Goal: Transaction & Acquisition: Subscribe to service/newsletter

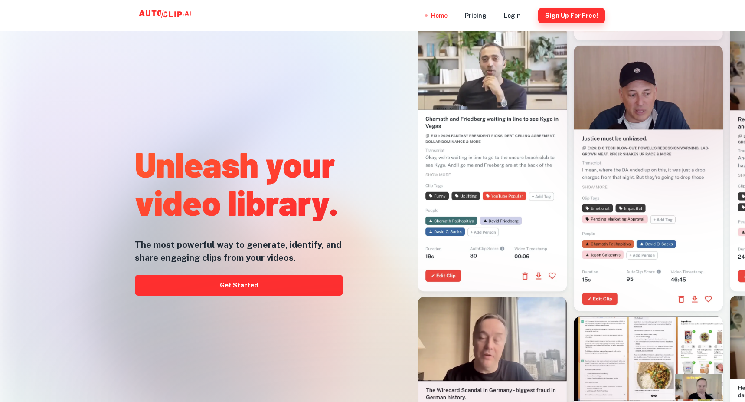
click at [555, 13] on button "Sign Up for free!" at bounding box center [571, 16] width 67 height 16
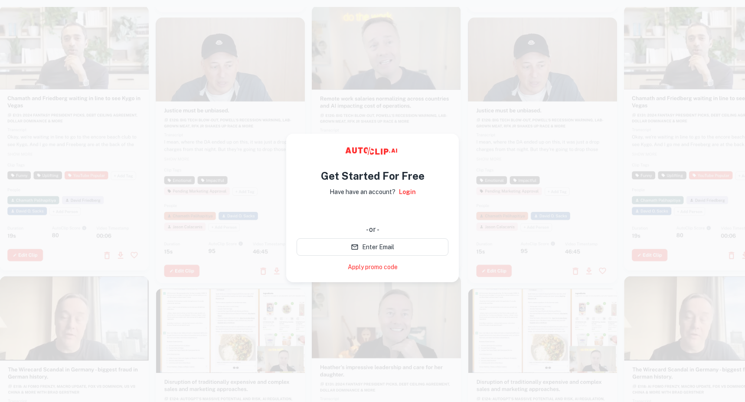
click at [407, 209] on div "使用 Google 账号登录。在新标签页中打开" at bounding box center [373, 212] width 152 height 19
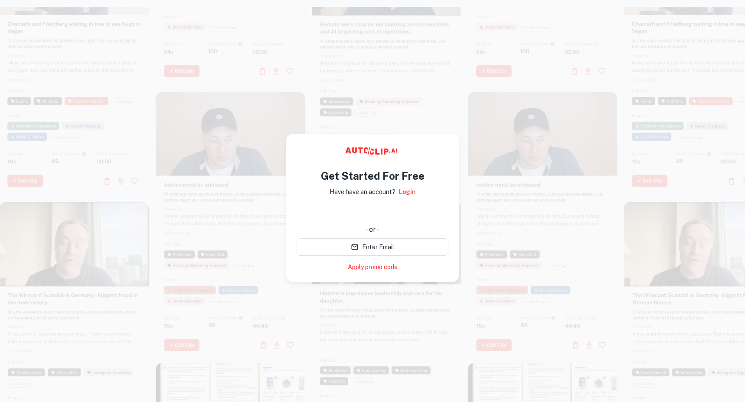
click at [408, 212] on div "使用 Google 账号登录。在新标签页中打开" at bounding box center [373, 212] width 152 height 19
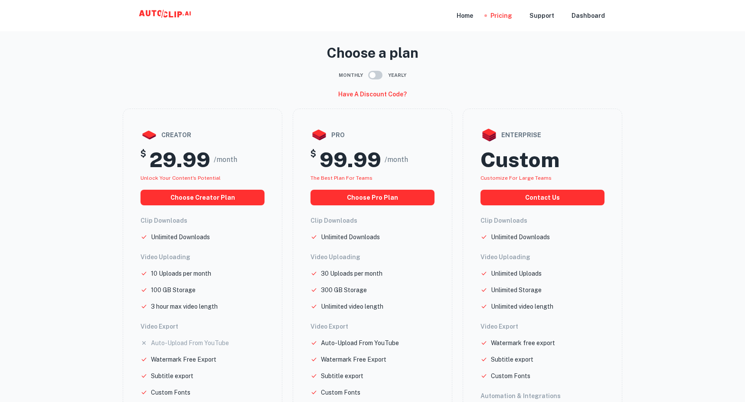
scroll to position [14, 0]
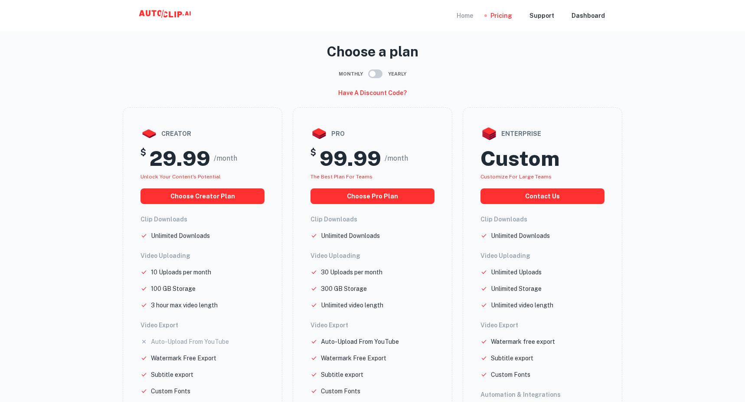
click at [466, 16] on div "Home" at bounding box center [465, 15] width 16 height 31
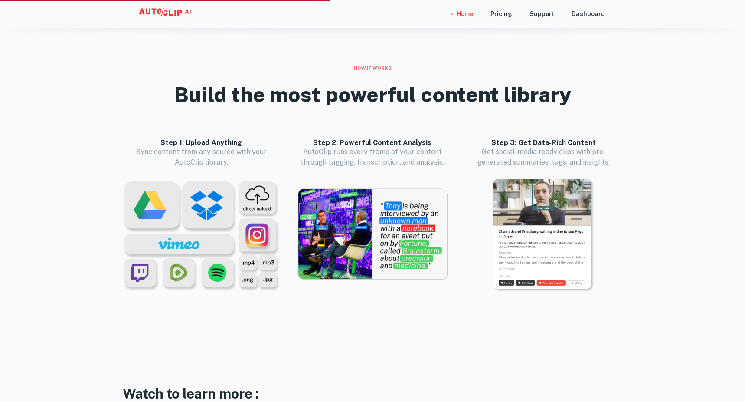
scroll to position [848, 0]
click at [369, 217] on img at bounding box center [372, 235] width 150 height 92
click at [403, 225] on img at bounding box center [372, 235] width 150 height 92
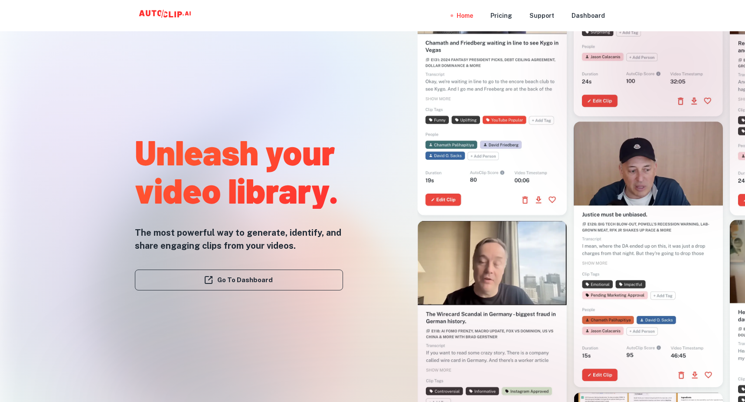
scroll to position [0, 0]
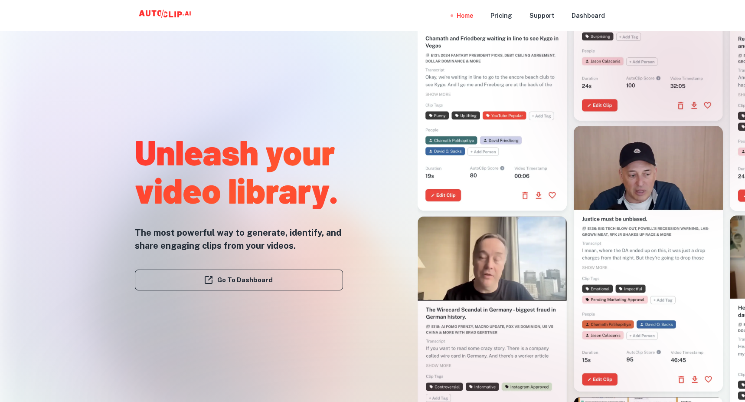
click at [263, 192] on h1 "Unleash your video library." at bounding box center [239, 170] width 208 height 76
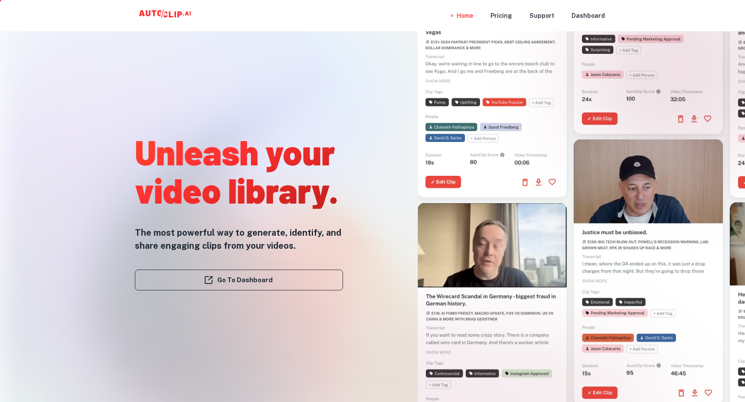
click at [399, 166] on div at bounding box center [488, 166] width 267 height 402
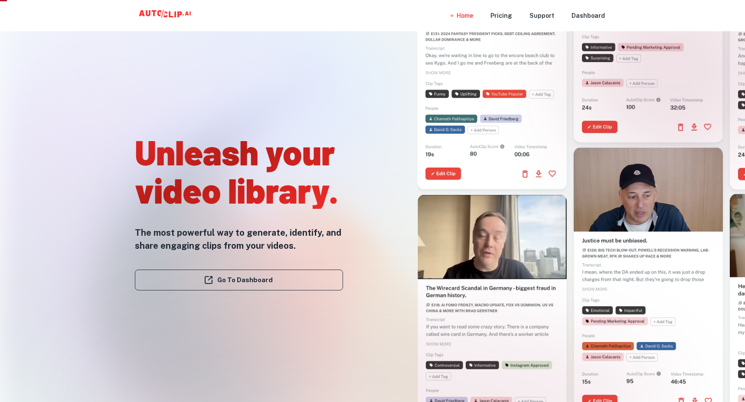
click at [399, 166] on div at bounding box center [488, 166] width 267 height 402
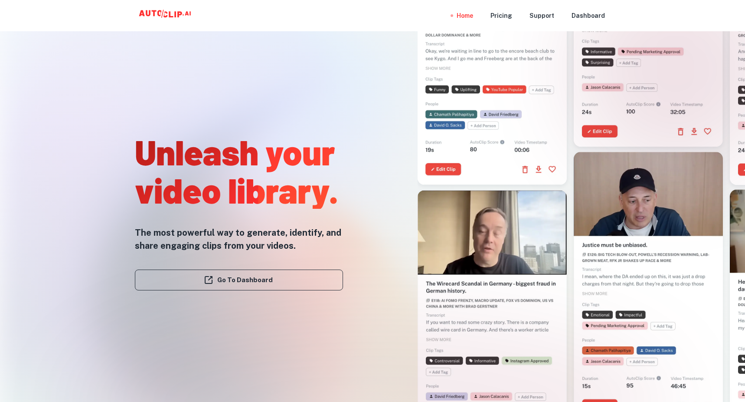
scroll to position [0, 0]
click at [399, 166] on div at bounding box center [488, 166] width 267 height 402
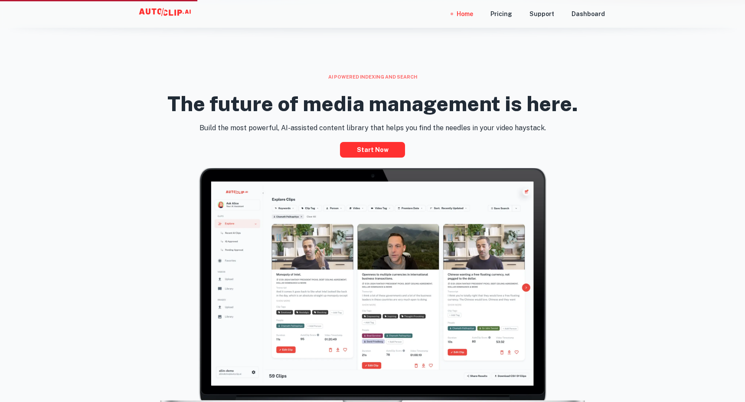
scroll to position [356, 0]
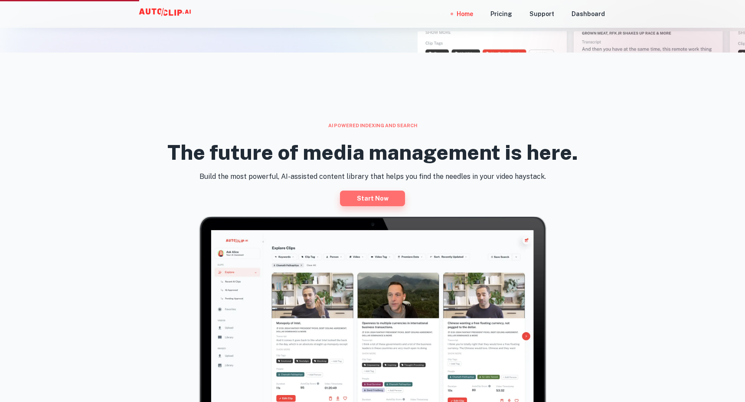
click at [366, 199] on link "Start now" at bounding box center [372, 198] width 65 height 16
